Goal: Find specific page/section: Find specific page/section

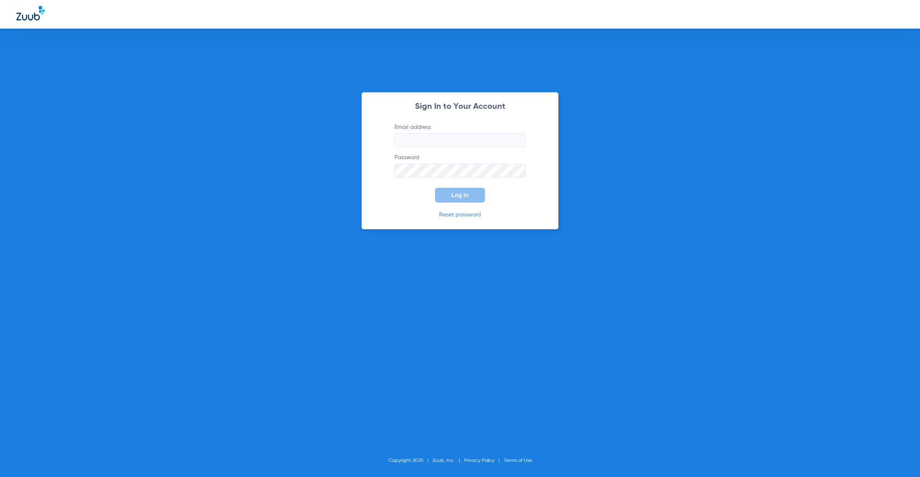
click at [433, 134] on input "Email address" at bounding box center [459, 140] width 131 height 14
type input "[PERSON_NAME][EMAIL_ADDRESS][PERSON_NAME][DOMAIN_NAME]"
click at [471, 191] on button "Log In" at bounding box center [460, 195] width 50 height 15
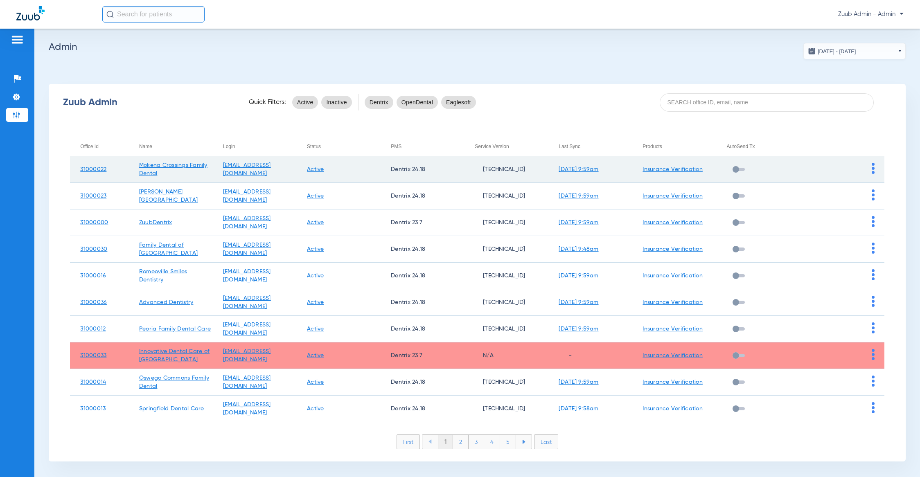
click at [872, 167] on img at bounding box center [873, 168] width 3 height 11
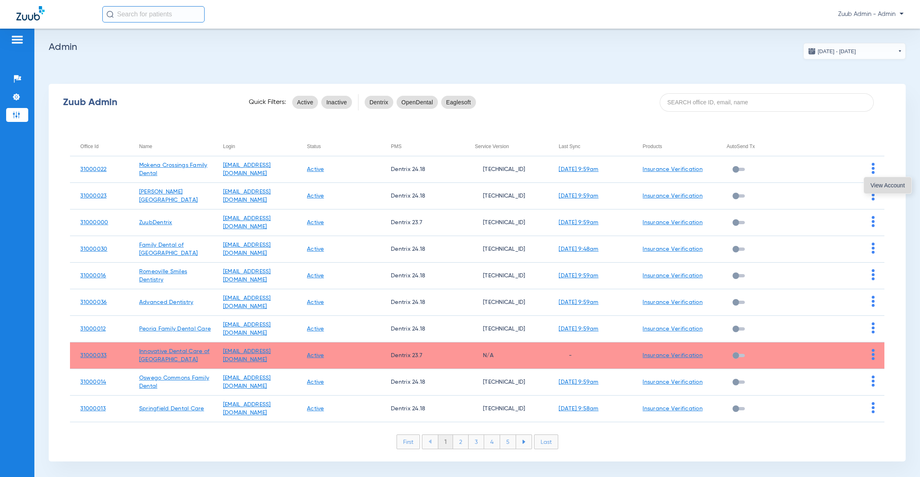
click at [877, 185] on span "View Account" at bounding box center [887, 185] width 34 height 6
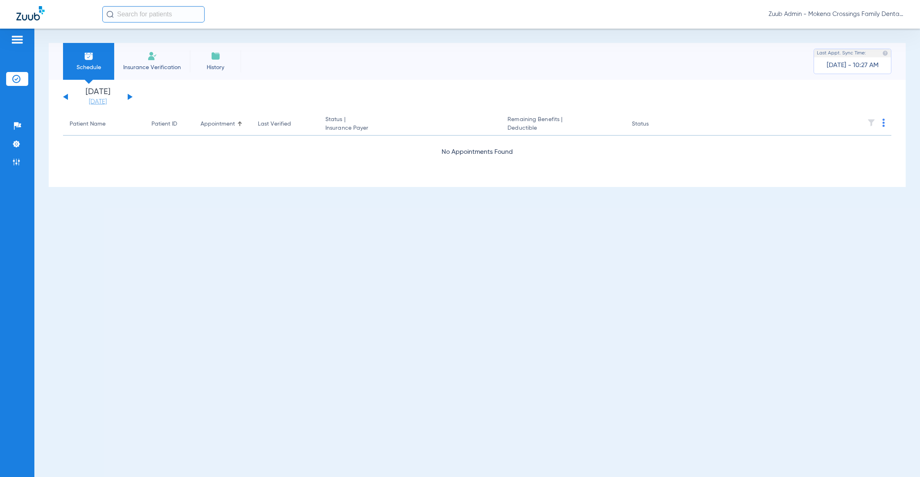
click at [92, 102] on link "[DATE]" at bounding box center [97, 102] width 49 height 8
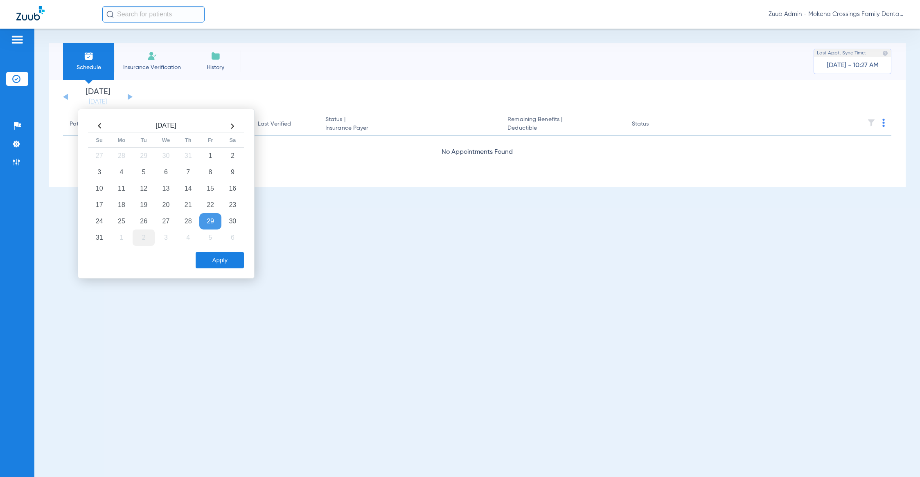
click at [140, 237] on td "2" at bounding box center [144, 238] width 22 height 16
click at [217, 265] on button "Apply" at bounding box center [220, 260] width 48 height 16
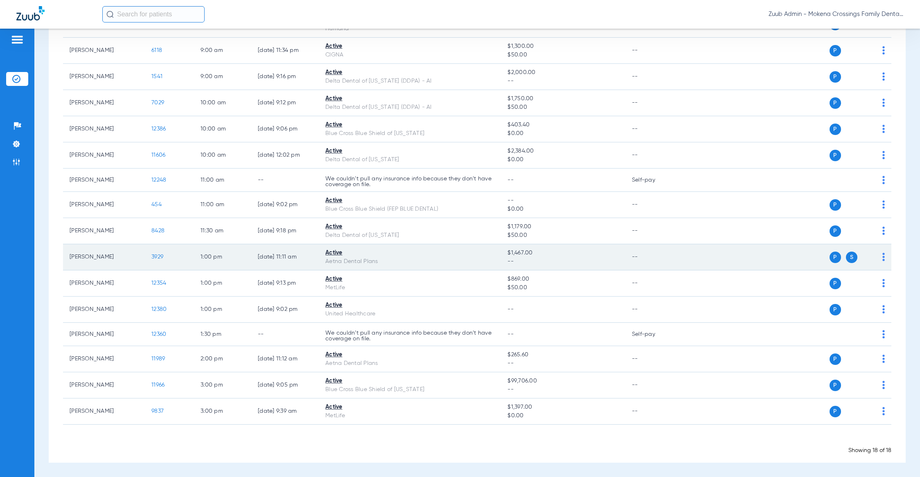
scroll to position [178, 0]
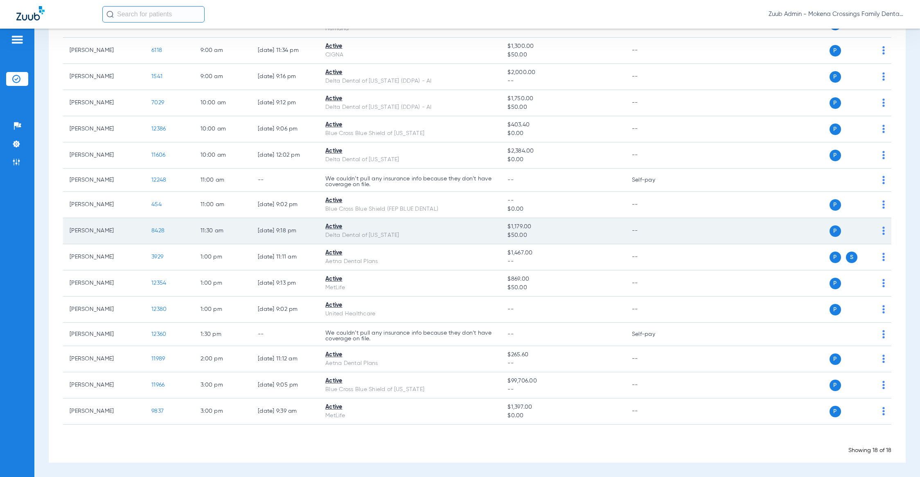
drag, startPoint x: 175, startPoint y: 218, endPoint x: 174, endPoint y: 227, distance: 8.6
click at [175, 220] on td "8428" at bounding box center [169, 231] width 49 height 26
